Goal: Information Seeking & Learning: Find specific fact

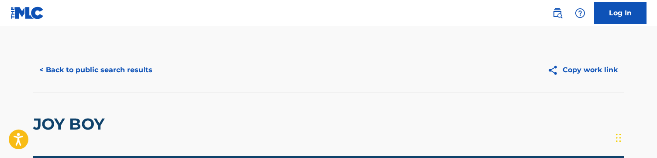
click at [133, 70] on button "< Back to public search results" at bounding box center [95, 70] width 125 height 22
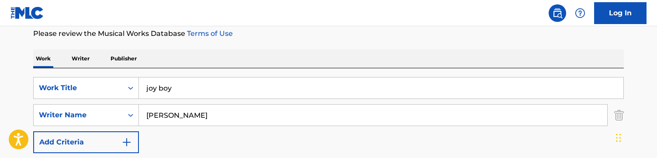
scroll to position [132, 0]
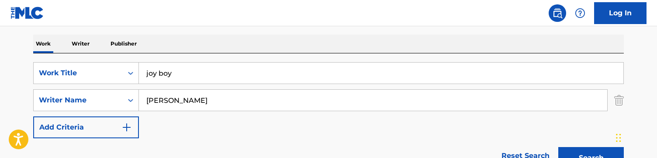
drag, startPoint x: 103, startPoint y: 83, endPoint x: 28, endPoint y: 57, distance: 78.8
click at [28, 57] on div "The MLC Public Work Search The accuracy and completeness of The MLC's data is d…" at bounding box center [329, 141] width 612 height 450
paste input "MY GPS"
type input "MY GPS"
paste input "MY GPS"
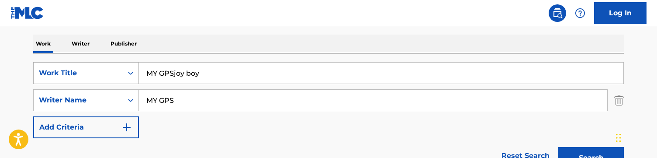
drag, startPoint x: 162, startPoint y: 63, endPoint x: 131, endPoint y: 63, distance: 31.0
click at [131, 63] on div "SearchWithCriteria368258a6-3909-415e-844f-63fba9b93f5f Work Title MY GPSjoy boy" at bounding box center [328, 73] width 591 height 22
drag, startPoint x: 218, startPoint y: 72, endPoint x: 80, endPoint y: 70, distance: 138.2
click at [80, 70] on div "SearchWithCriteria368258a6-3909-415e-844f-63fba9b93f5f Work Title MY GPSjoy boy" at bounding box center [328, 73] width 591 height 22
paste input "Search Form"
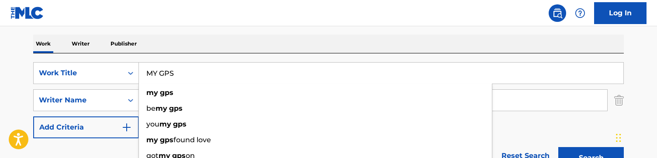
type input "MY GPS"
click at [212, 37] on div "Work Writer Publisher" at bounding box center [328, 44] width 591 height 18
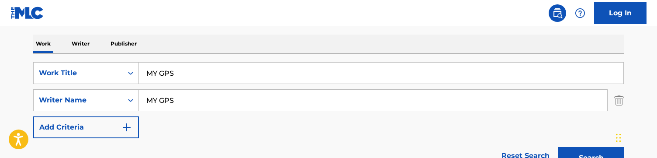
drag, startPoint x: 195, startPoint y: 99, endPoint x: 153, endPoint y: 91, distance: 42.7
click at [153, 91] on input "MY GPS" at bounding box center [373, 100] width 469 height 21
click at [188, 93] on input "Search Form" at bounding box center [373, 100] width 469 height 21
paste input "Tamar T Berk"
type input "Tamar T Berk"
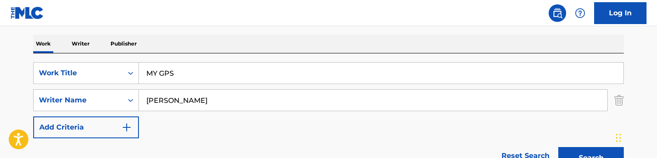
click at [559, 147] on button "Search" at bounding box center [592, 158] width 66 height 22
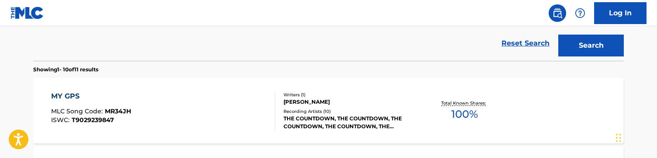
scroll to position [245, 0]
click at [214, 99] on div "MY GPS MLC Song Code : MR34JH ISWC : T9029239847" at bounding box center [163, 109] width 225 height 39
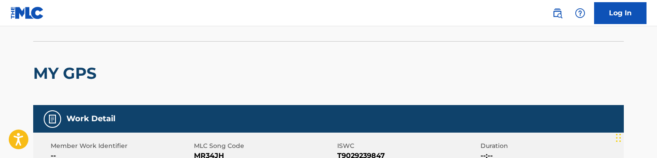
scroll to position [93, 0]
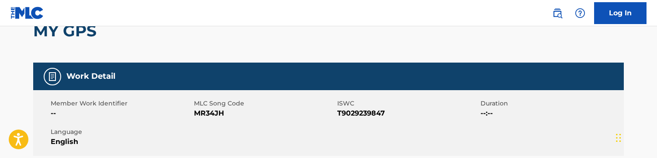
click at [209, 113] on span "MR34JH" at bounding box center [264, 113] width 141 height 10
copy span "MR34JH"
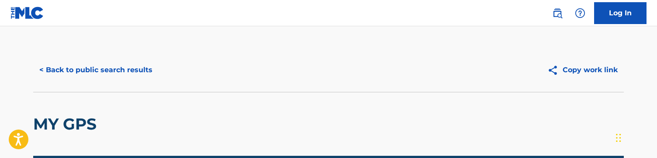
click at [81, 73] on button "< Back to public search results" at bounding box center [95, 70] width 125 height 22
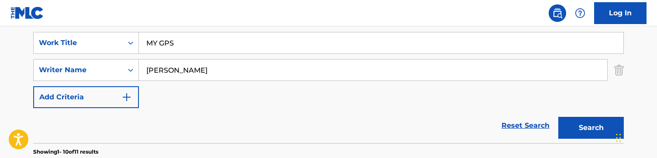
scroll to position [167, 0]
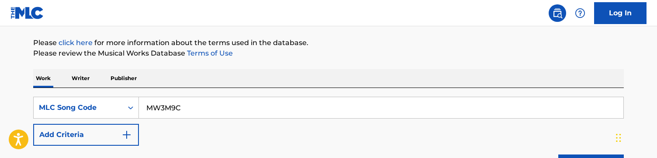
drag, startPoint x: 186, startPoint y: 104, endPoint x: 12, endPoint y: 87, distance: 174.8
click at [12, 87] on main "The MLC Public Work Search The accuracy and completeness of The MLC's data is d…" at bounding box center [328, 118] width 657 height 380
type input "YO88E2"
click at [313, 76] on div "Work Writer Publisher" at bounding box center [328, 78] width 591 height 18
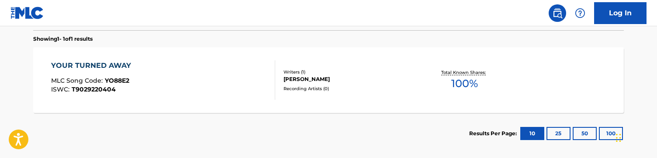
scroll to position [252, 0]
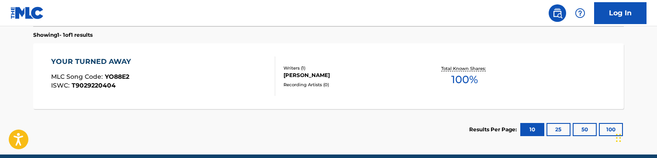
click at [313, 76] on div "[PERSON_NAME]" at bounding box center [350, 75] width 132 height 8
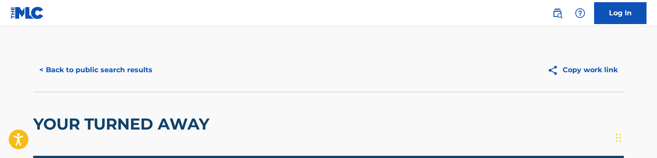
click at [119, 70] on button "< Back to public search results" at bounding box center [95, 70] width 125 height 22
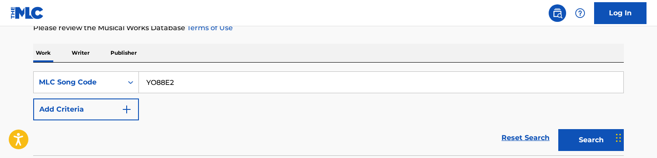
scroll to position [162, 0]
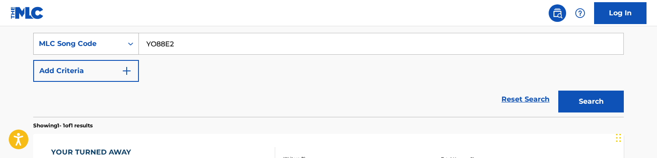
drag, startPoint x: 209, startPoint y: 45, endPoint x: 80, endPoint y: 42, distance: 129.9
click at [80, 42] on div "SearchWithCriteriad81452f2-2e8e-4b76-8a94-9e3506b7e075 MLC Song Code YO88E2" at bounding box center [328, 44] width 591 height 22
paste input "RO4ML3"
type input "RO4ML3"
click at [559, 90] on button "Search" at bounding box center [592, 101] width 66 height 22
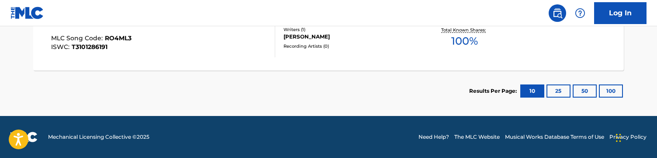
click at [324, 34] on div "[PERSON_NAME]" at bounding box center [350, 37] width 132 height 8
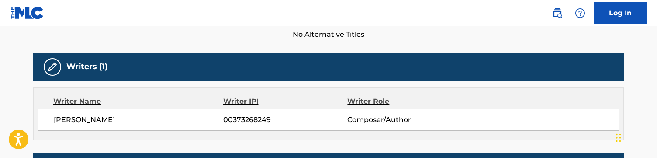
scroll to position [419, 0]
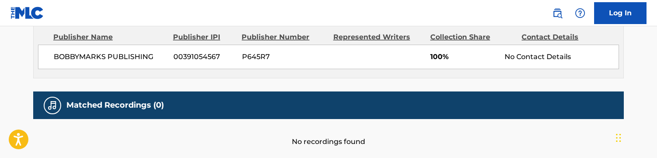
click at [313, 99] on div "Matched Recordings (0)" at bounding box center [328, 105] width 591 height 28
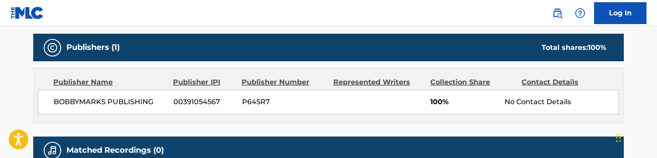
click at [313, 99] on span "P645R7" at bounding box center [284, 102] width 85 height 10
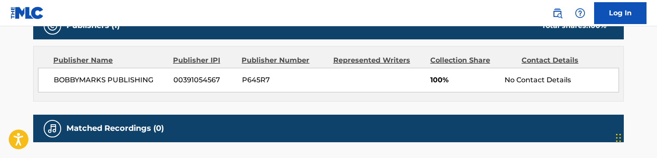
scroll to position [396, 0]
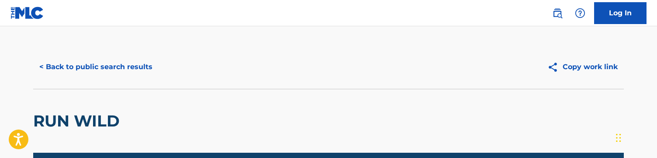
click at [136, 68] on button "< Back to public search results" at bounding box center [95, 67] width 125 height 22
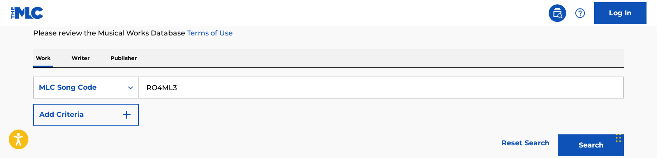
scroll to position [117, 0]
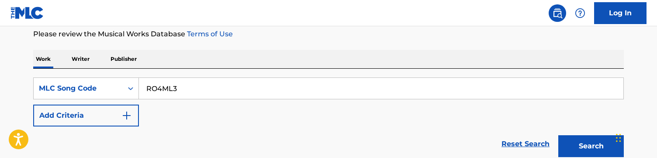
click at [196, 93] on input "RO4ML3" at bounding box center [381, 88] width 485 height 21
paste input "YO88E2"
type input "YO88E2"
click at [559, 135] on button "Search" at bounding box center [592, 146] width 66 height 22
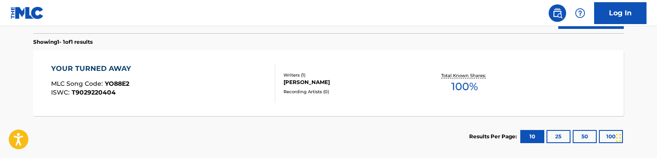
scroll to position [246, 0]
click at [321, 88] on div "Recording Artists ( 0 )" at bounding box center [350, 91] width 132 height 7
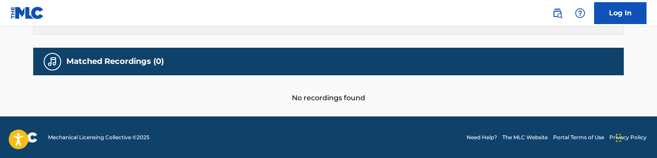
scroll to position [361, 0]
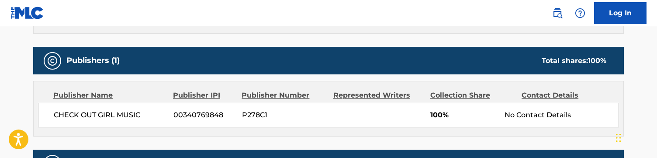
click at [317, 125] on div "CHECK OUT GIRL MUSIC 00340769848 P278C1 100% No Contact Details" at bounding box center [328, 115] width 581 height 24
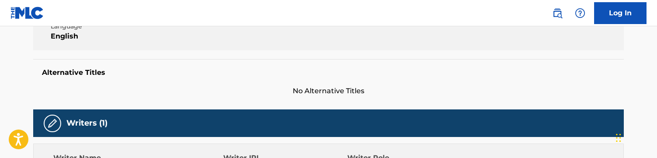
scroll to position [0, 0]
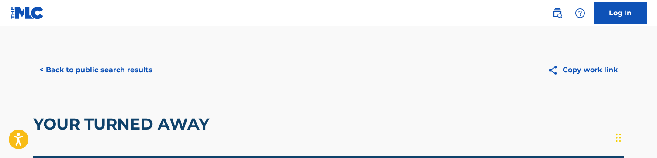
click at [137, 61] on button "< Back to public search results" at bounding box center [95, 70] width 125 height 22
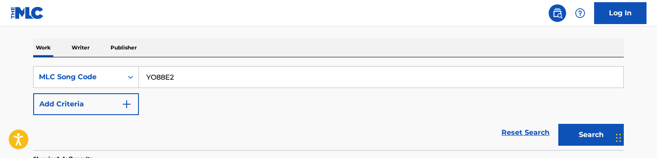
scroll to position [127, 0]
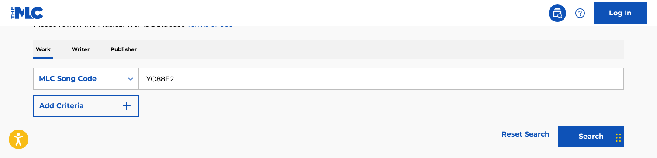
drag, startPoint x: 195, startPoint y: 76, endPoint x: 0, endPoint y: 22, distance: 202.8
click at [0, 22] on div "Log In The MLC Public Work Search The accuracy and completeness of The MLC's da…" at bounding box center [328, 97] width 657 height 448
paste input "RO4ML3"
type input "RO4ML3"
click at [559, 125] on button "Search" at bounding box center [592, 136] width 66 height 22
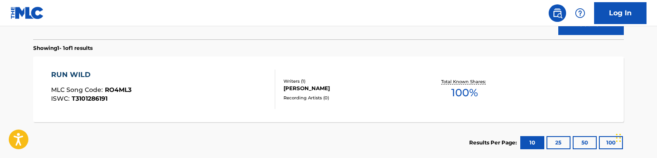
scroll to position [240, 0]
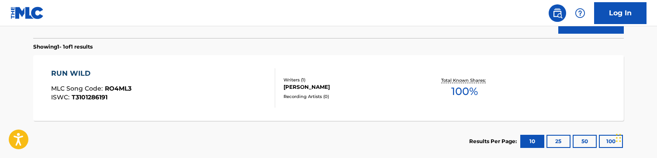
click at [207, 78] on div "RUN WILD MLC Song Code : RO4ML3 ISWC : T3101286191" at bounding box center [163, 87] width 225 height 39
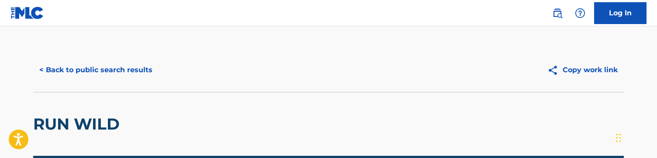
click at [153, 77] on button "< Back to public search results" at bounding box center [95, 70] width 125 height 22
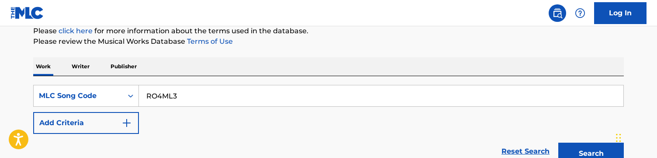
scroll to position [107, 0]
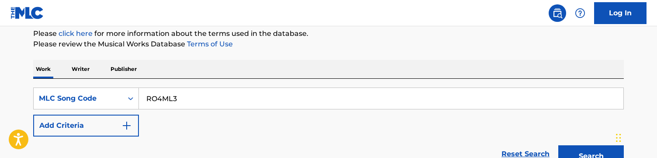
drag, startPoint x: 209, startPoint y: 103, endPoint x: 50, endPoint y: 49, distance: 167.7
click at [50, 49] on div "The MLC Public Work Search The accuracy and completeness of The MLC's data is d…" at bounding box center [329, 118] width 612 height 354
paste input "CJ7K7P"
type input "CJ7K7P"
click at [559, 145] on button "Search" at bounding box center [592, 156] width 66 height 22
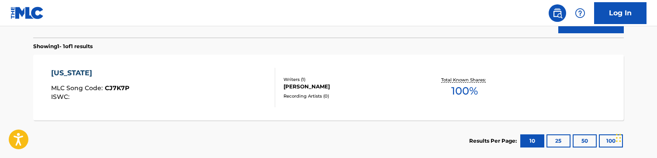
scroll to position [240, 0]
click at [215, 86] on div "[US_STATE] MLC Song Code : CJ7K7P ISWC :" at bounding box center [163, 88] width 225 height 39
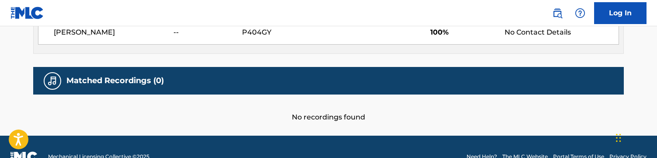
scroll to position [463, 0]
